Goal: Information Seeking & Learning: Learn about a topic

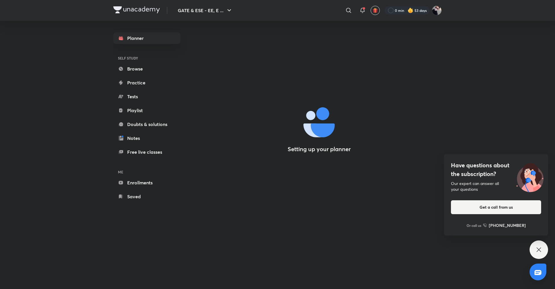
click at [539, 250] on icon at bounding box center [539, 250] width 4 height 4
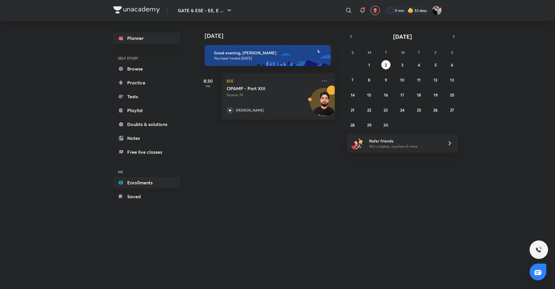
click at [132, 187] on link "Enrollments" at bounding box center [146, 183] width 67 height 12
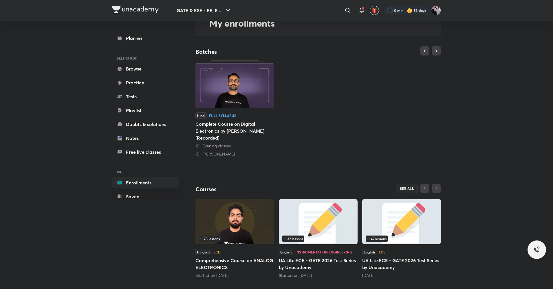
scroll to position [43, 0]
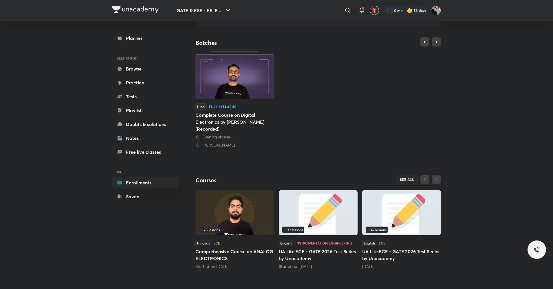
click at [248, 225] on img at bounding box center [234, 212] width 79 height 45
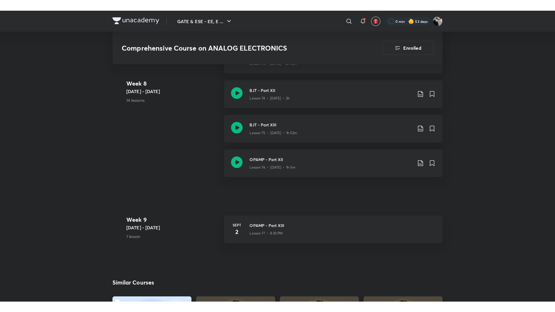
scroll to position [3060, 0]
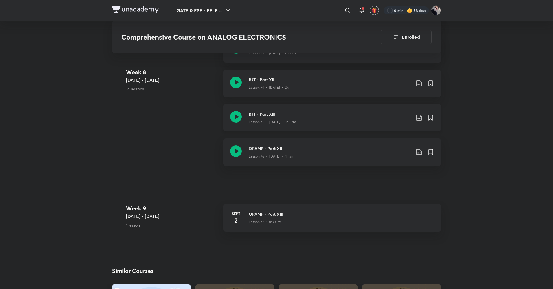
click at [238, 117] on icon at bounding box center [236, 117] width 12 height 12
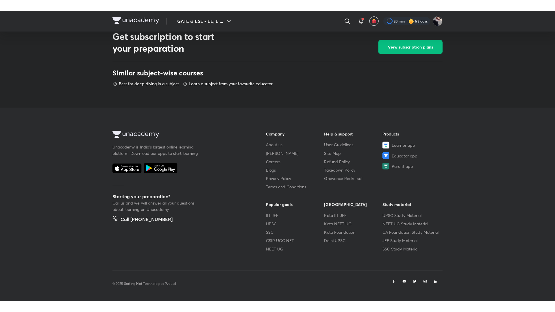
scroll to position [249, 0]
